Goal: Communication & Community: Connect with others

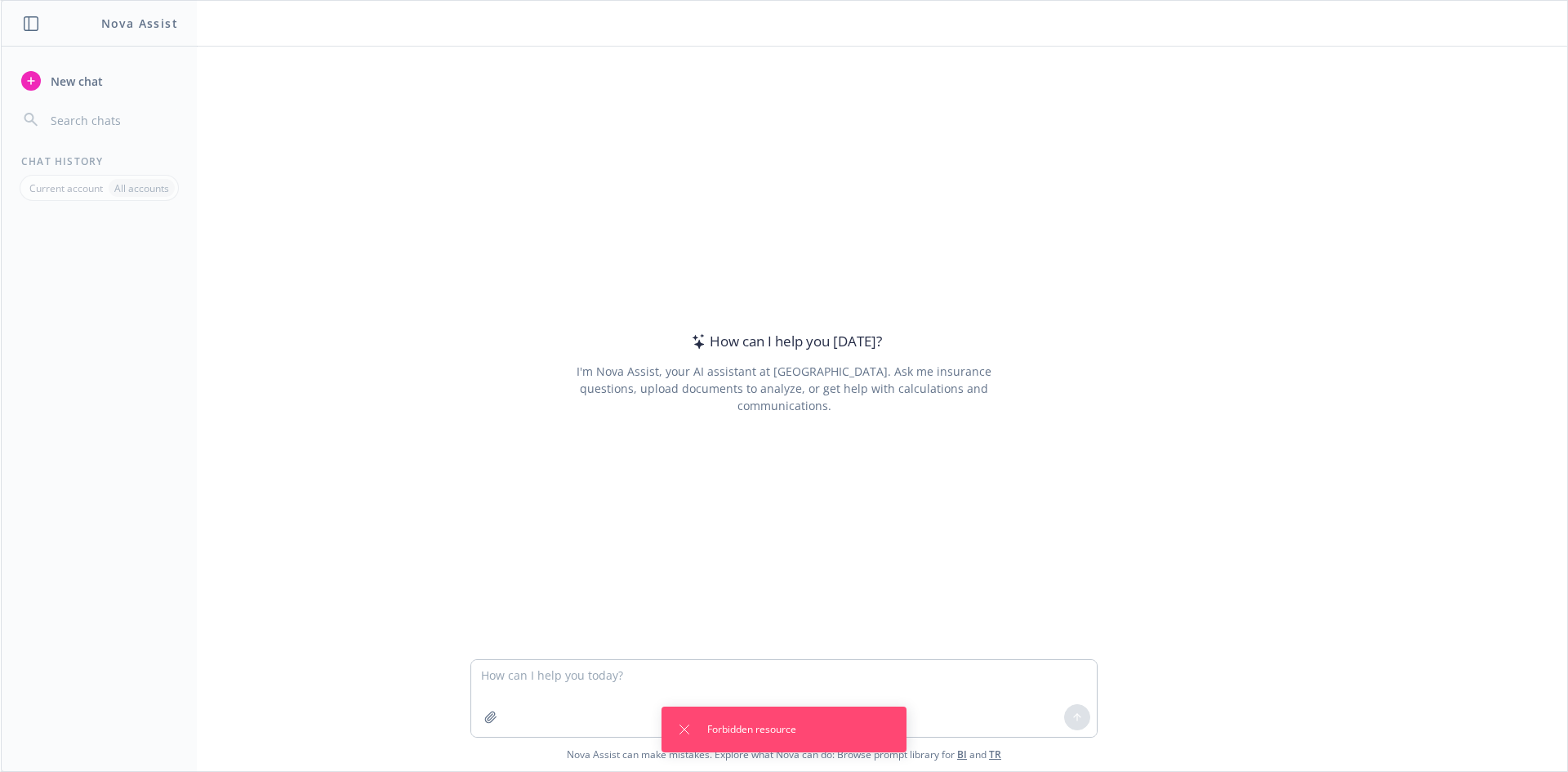
click at [32, 29] on icon "button" at bounding box center [31, 24] width 15 height 15
click at [27, 25] on icon "button" at bounding box center [30, 24] width 15 height 15
click at [676, 684] on button "Dismiss notification" at bounding box center [684, 677] width 20 height 20
click at [682, 724] on icon "Dismiss notification" at bounding box center [684, 729] width 13 height 13
